Goal: Navigation & Orientation: Find specific page/section

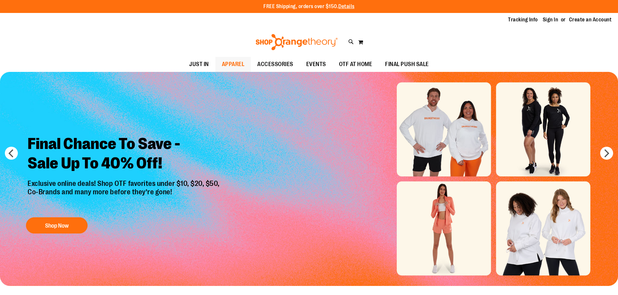
click at [222, 67] on span "APPAREL" at bounding box center [233, 64] width 23 height 15
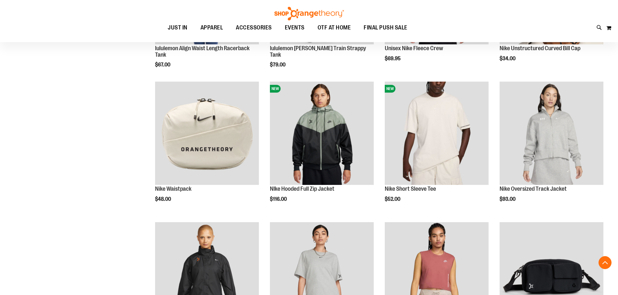
scroll to position [843, 0]
